Goal: Information Seeking & Learning: Learn about a topic

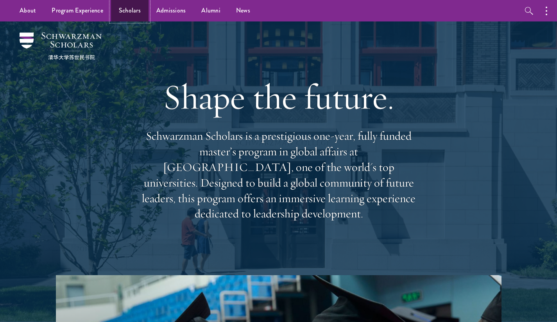
click at [136, 9] on link "Scholars" at bounding box center [130, 10] width 38 height 21
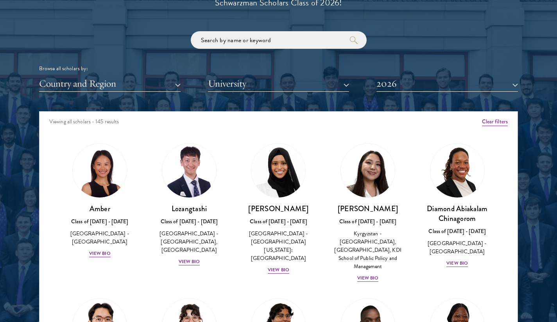
scroll to position [925, 0]
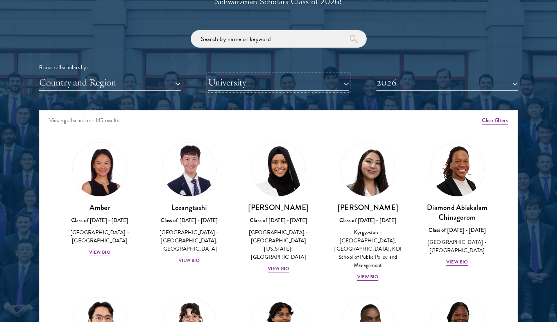
click at [240, 83] on button "University" at bounding box center [278, 83] width 141 height 16
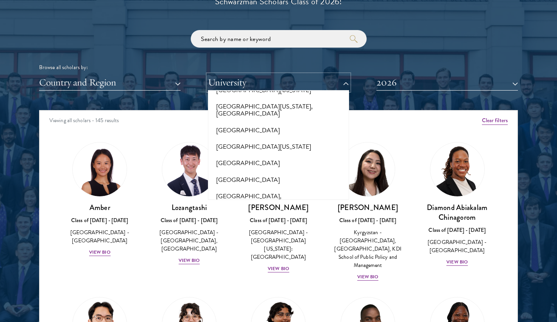
scroll to position [6809, 0]
click at [394, 87] on button "2026" at bounding box center [446, 83] width 141 height 16
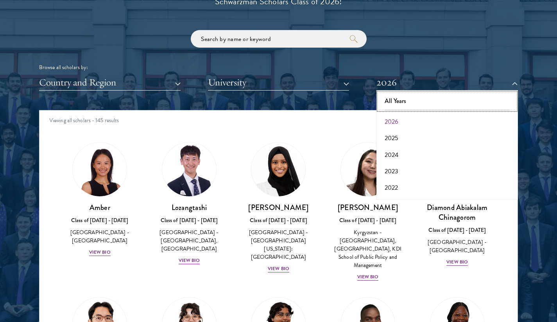
click at [399, 94] on button "All Years" at bounding box center [447, 101] width 137 height 16
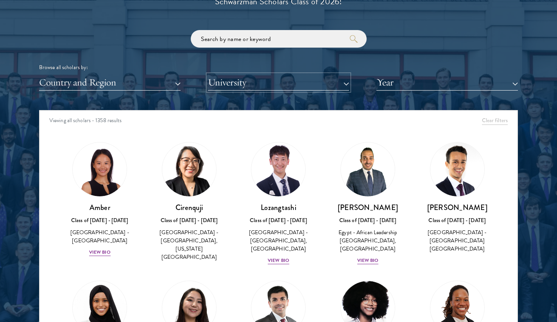
click at [344, 88] on button "University" at bounding box center [278, 83] width 141 height 16
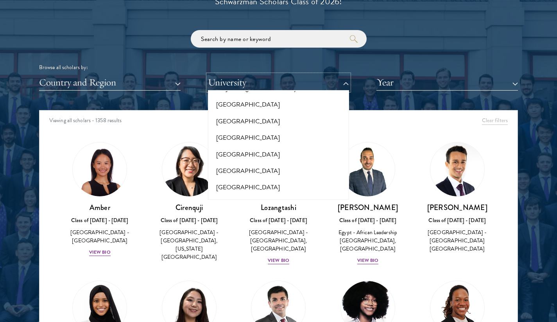
scroll to position [5096, 0]
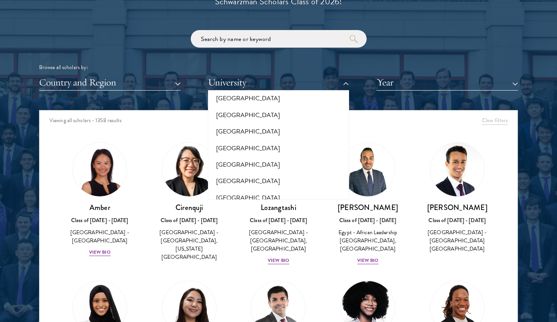
click at [310, 273] on button "[GEOGRAPHIC_DATA] at [GEOGRAPHIC_DATA]" at bounding box center [278, 285] width 137 height 24
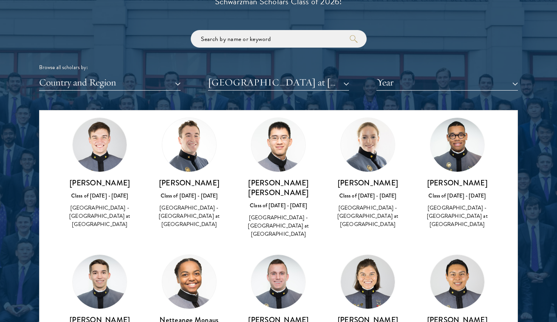
scroll to position [25, 0]
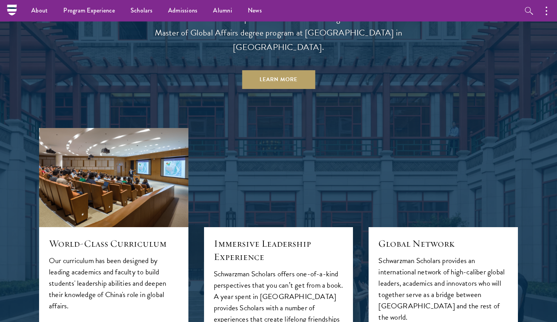
scroll to position [744, 0]
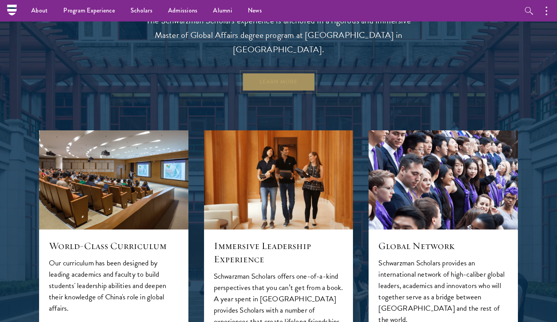
click at [261, 73] on link "Learn More" at bounding box center [278, 82] width 73 height 19
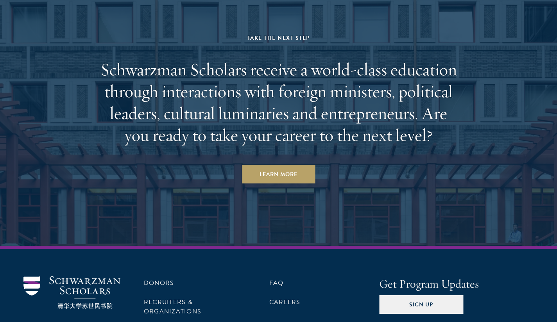
scroll to position [4016, 0]
